Goal: Task Accomplishment & Management: Manage account settings

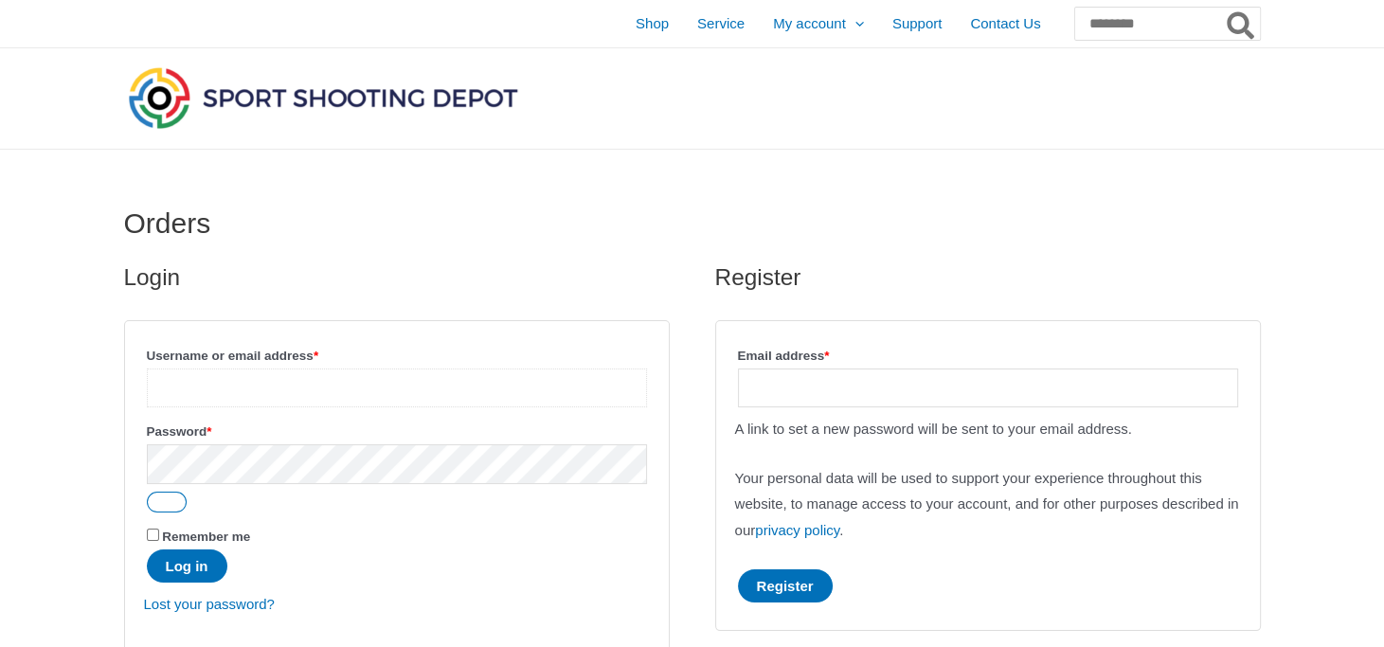
click at [242, 389] on input "Username or email address * Required" at bounding box center [397, 387] width 500 height 39
type input "**********"
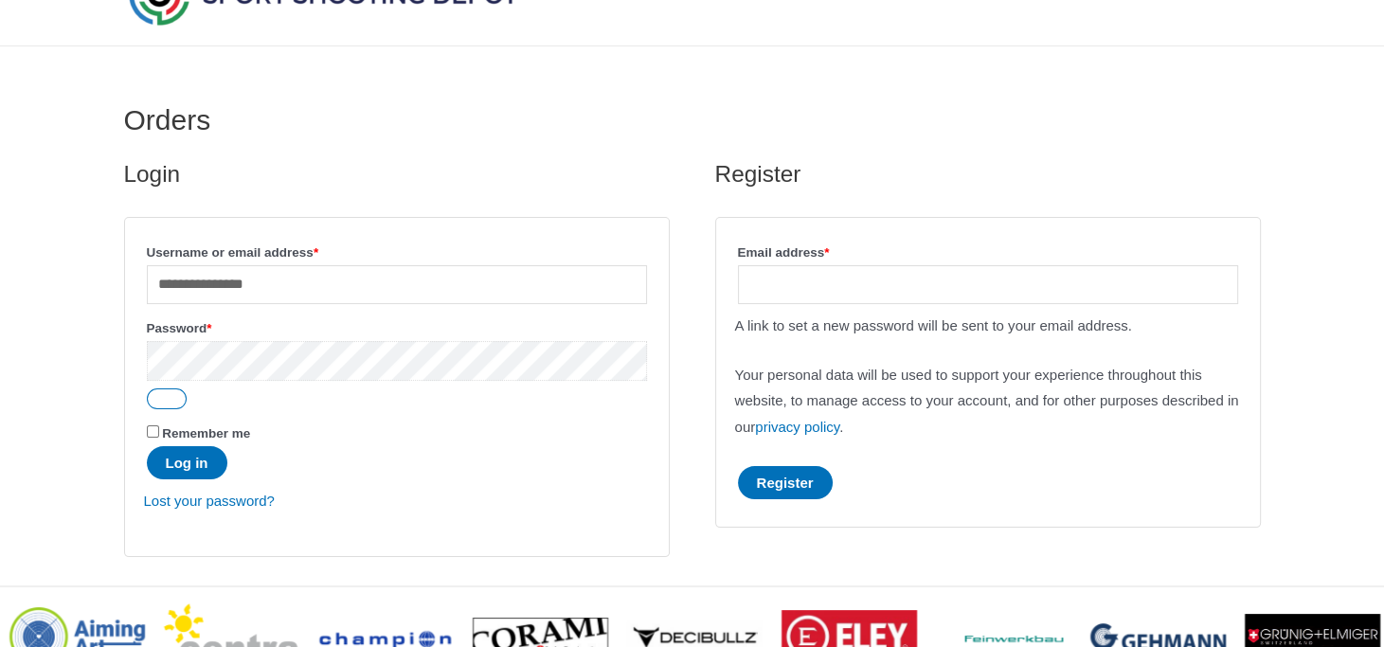
scroll to position [95, 0]
